Goal: Information Seeking & Learning: Learn about a topic

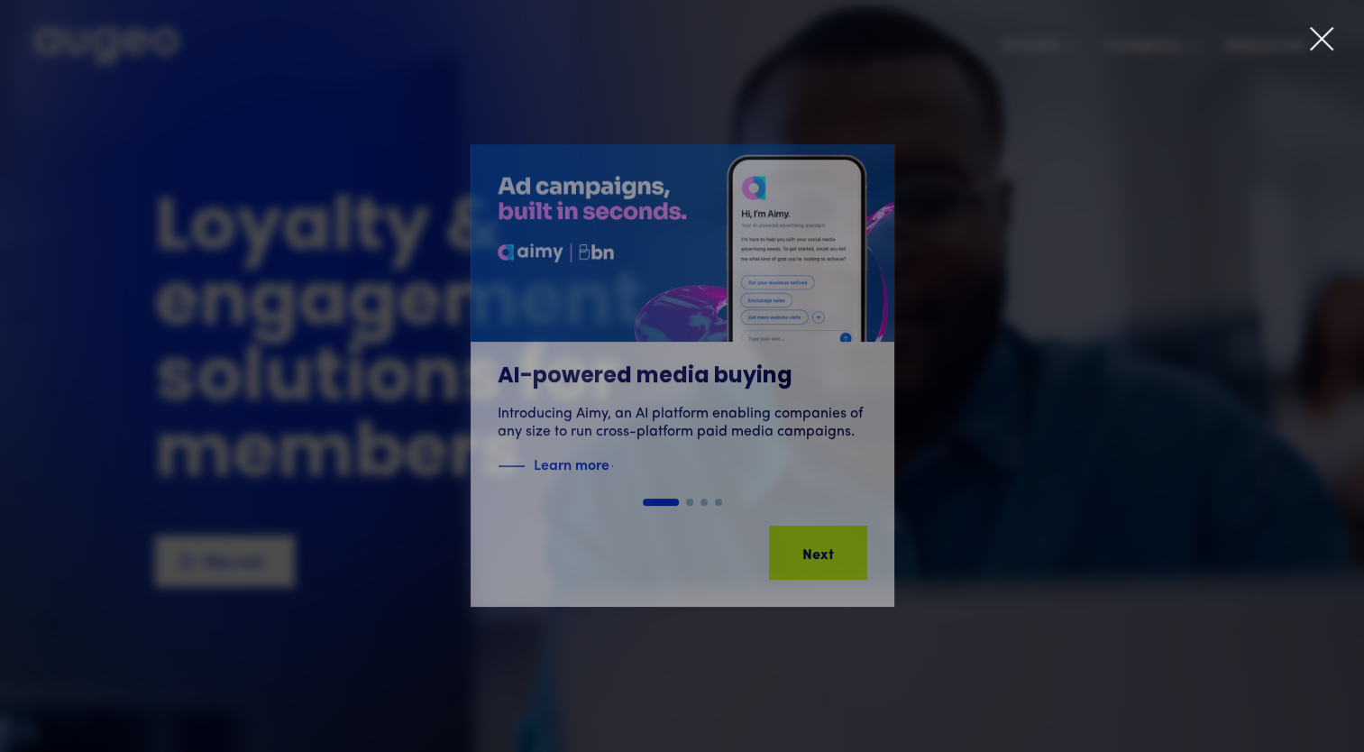
click at [1326, 31] on icon at bounding box center [1321, 38] width 27 height 27
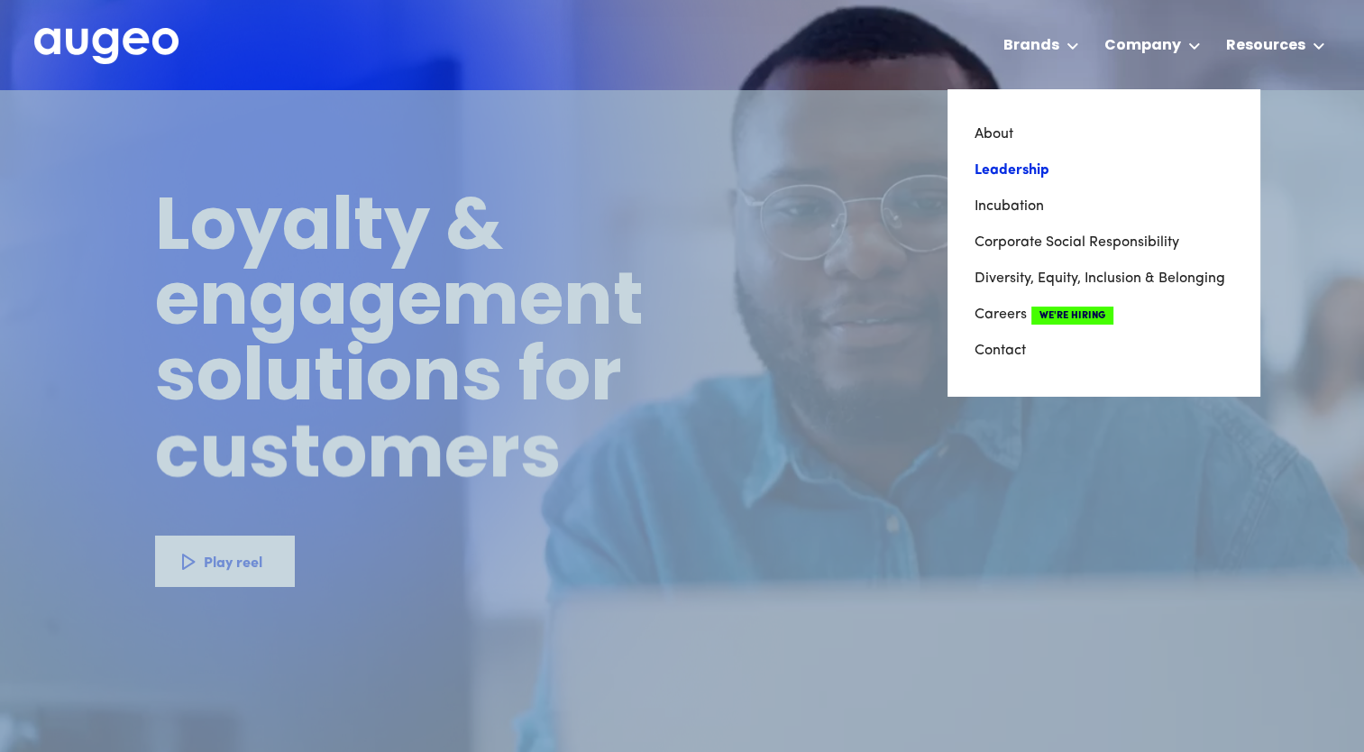
click at [1111, 165] on link "Leadership" at bounding box center [1104, 170] width 258 height 36
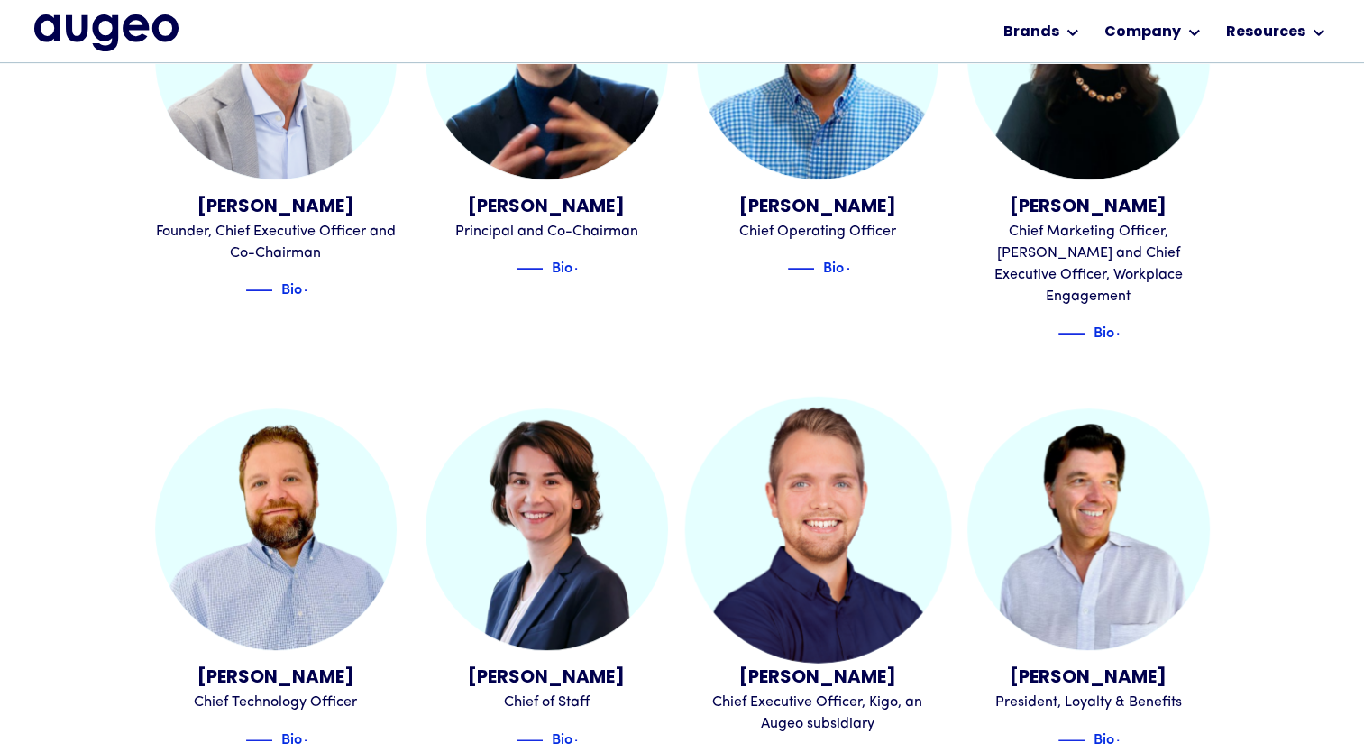
scroll to position [729, 0]
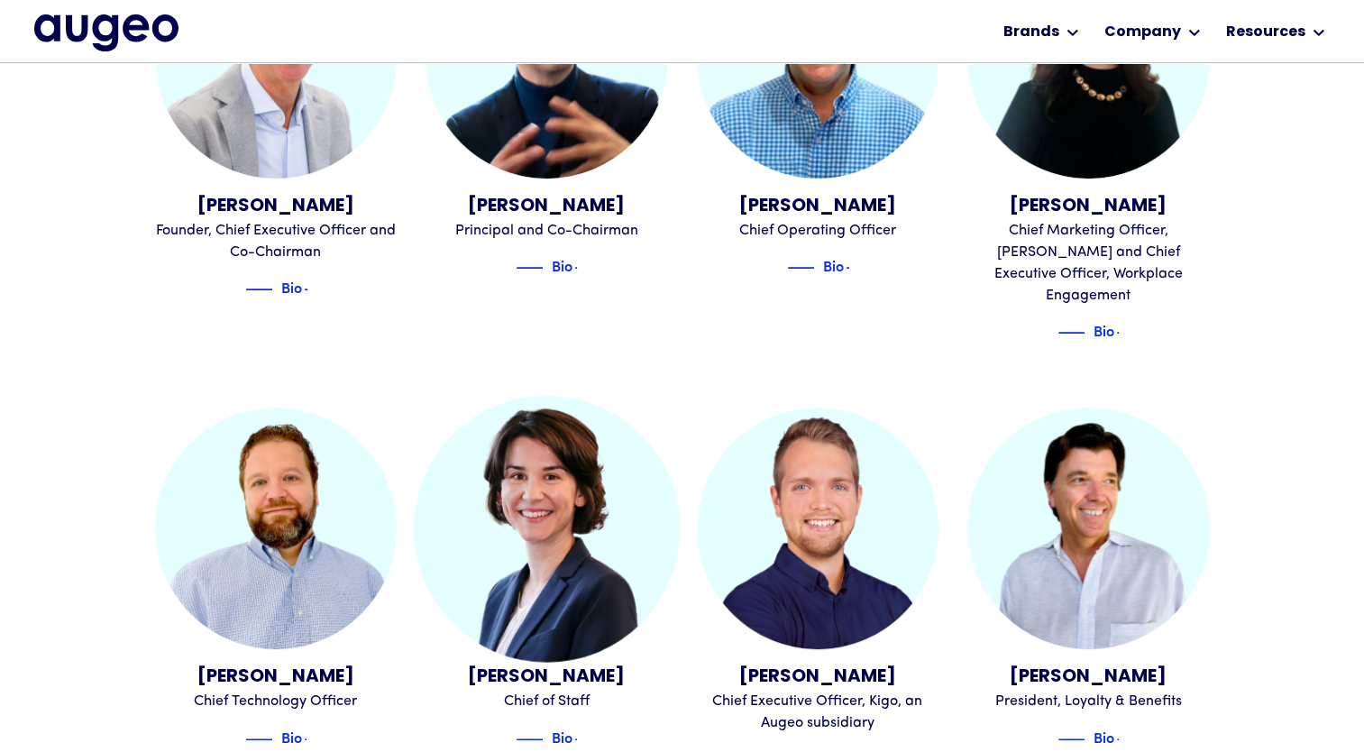
click at [531, 599] on img at bounding box center [547, 528] width 266 height 266
